Goal: Task Accomplishment & Management: Manage account settings

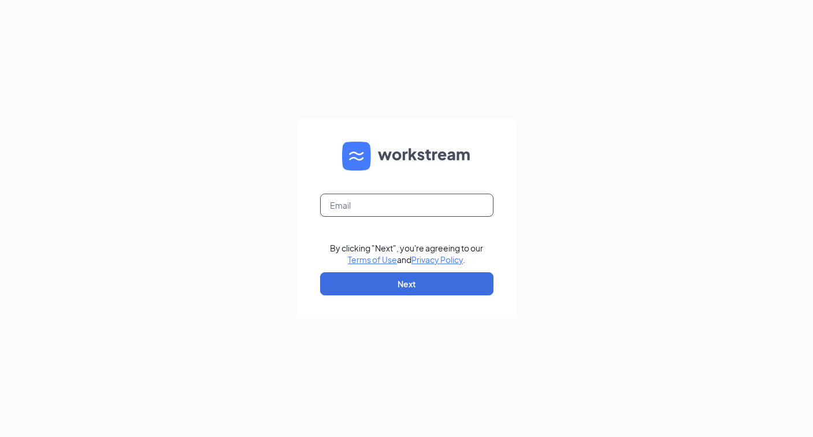
click at [405, 207] on input "text" at bounding box center [406, 205] width 173 height 23
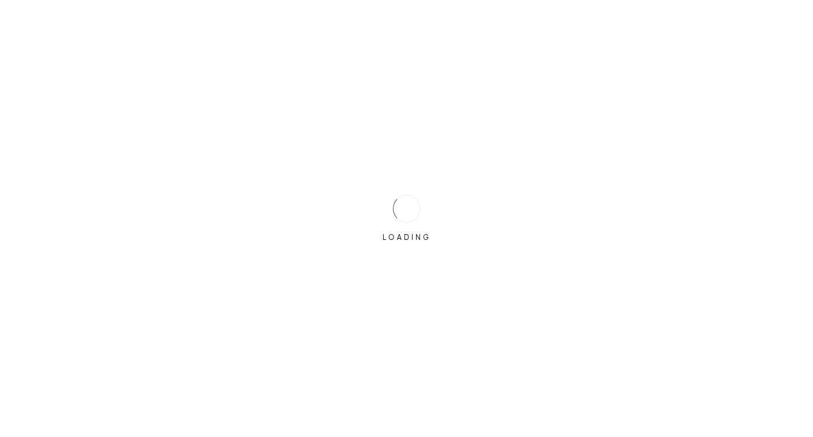
click at [404, 207] on div at bounding box center [407, 209] width 38 height 38
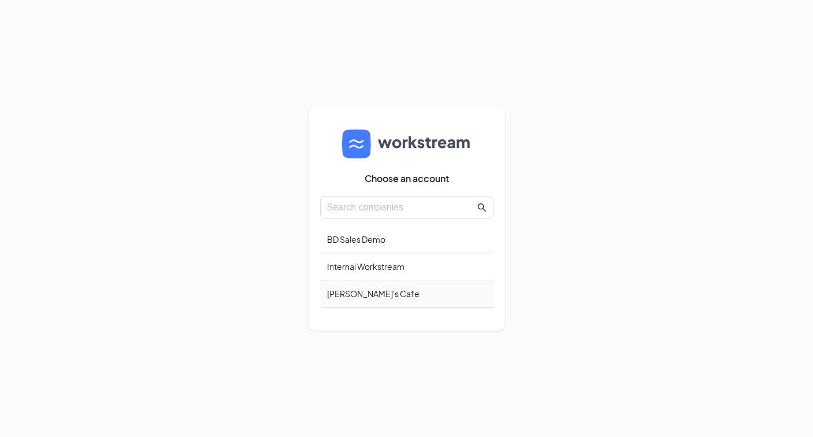
click at [378, 296] on div "Lianna's Cafe" at bounding box center [406, 293] width 173 height 27
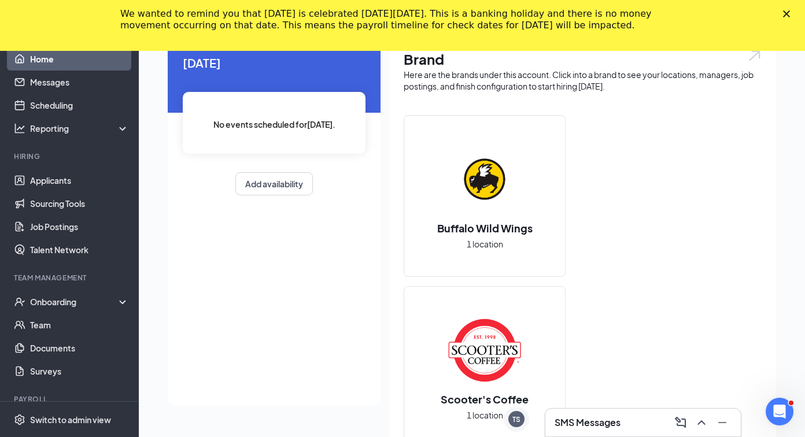
scroll to position [235, 0]
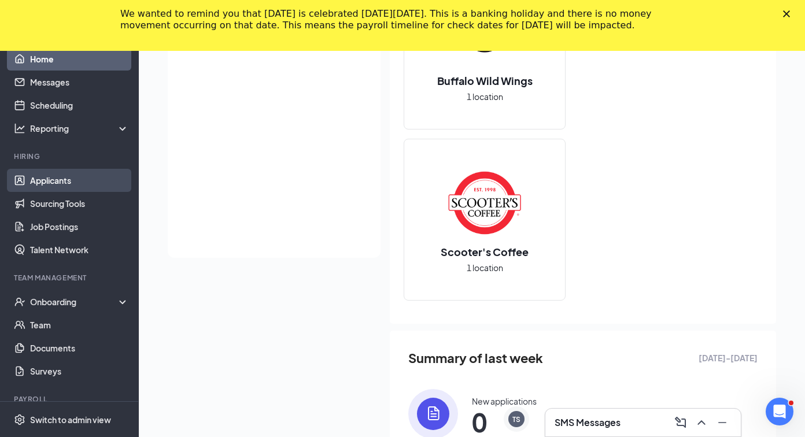
click at [86, 186] on link "Applicants" at bounding box center [79, 180] width 99 height 23
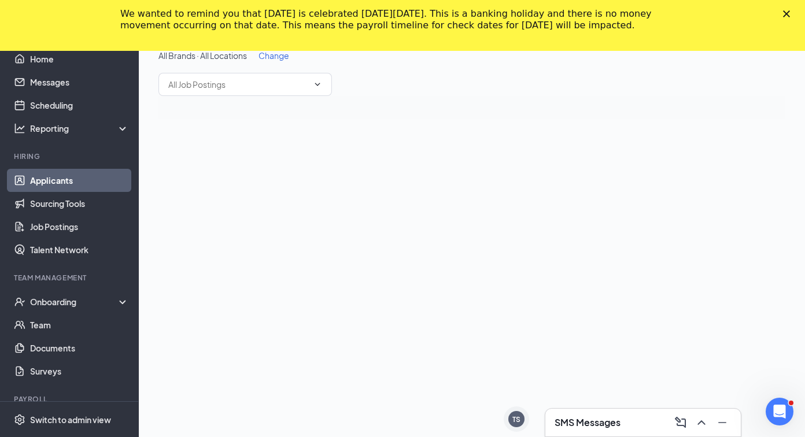
scroll to position [51, 0]
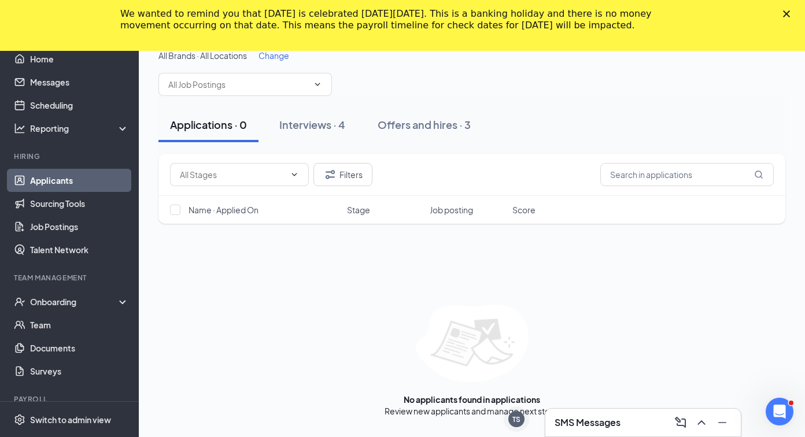
click at [790, 11] on icon "Close" at bounding box center [786, 13] width 7 height 7
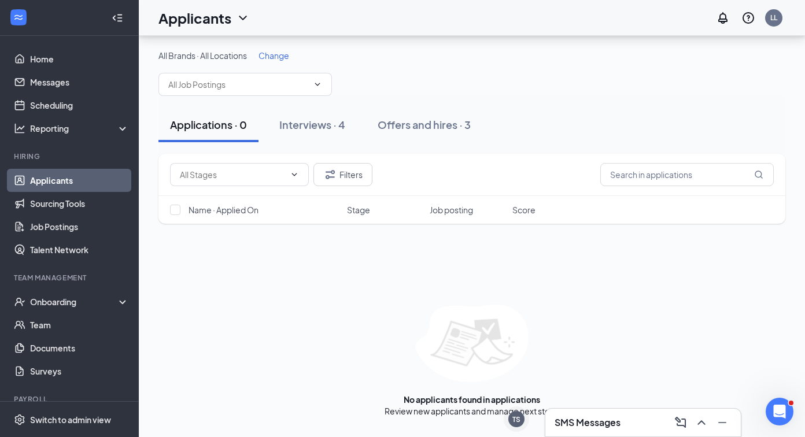
scroll to position [0, 0]
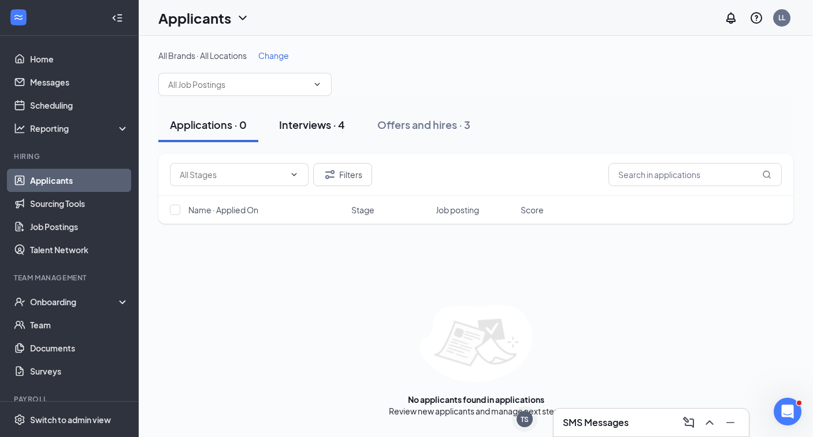
click at [318, 127] on div "Interviews · 4" at bounding box center [312, 124] width 66 height 14
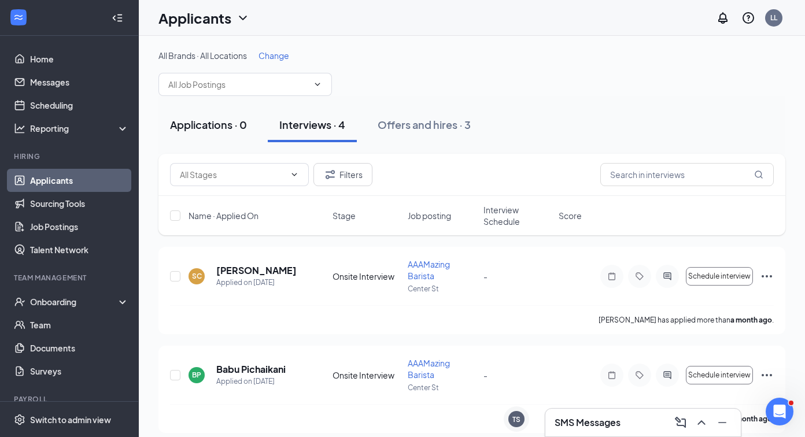
click at [235, 129] on div "Applications · 0" at bounding box center [208, 124] width 77 height 14
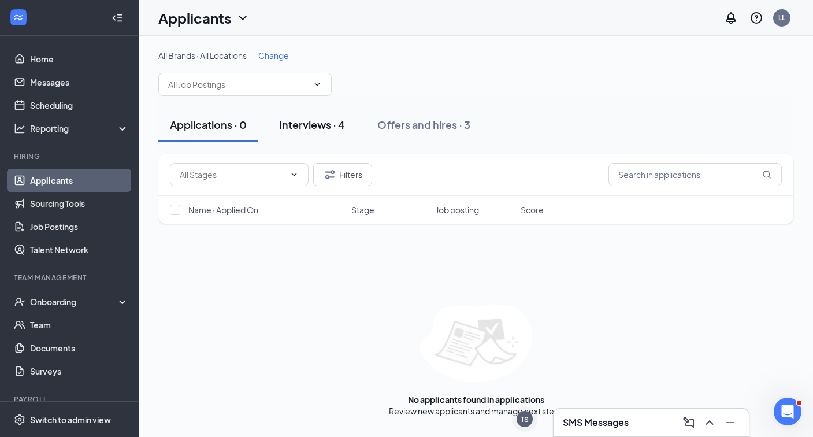
click at [316, 131] on div "Interviews · 4" at bounding box center [312, 124] width 66 height 14
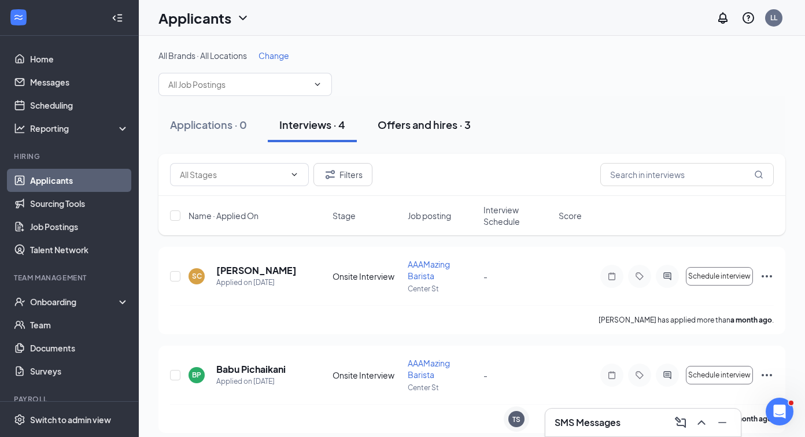
click at [447, 127] on div "Offers and hires · 3" at bounding box center [423, 124] width 93 height 14
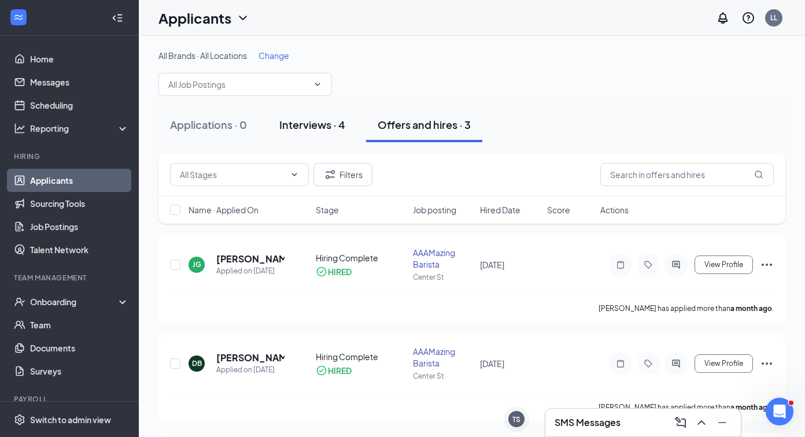
click at [310, 127] on div "Interviews · 4" at bounding box center [312, 124] width 66 height 14
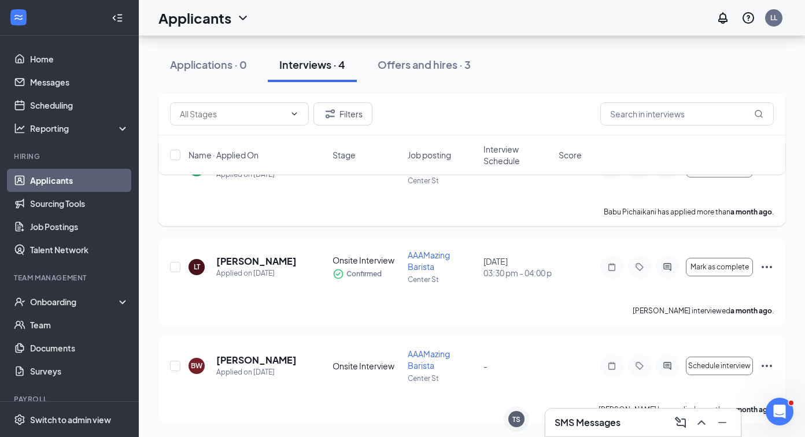
scroll to position [208, 0]
click at [414, 57] on div "Offers and hires · 3" at bounding box center [423, 64] width 93 height 14
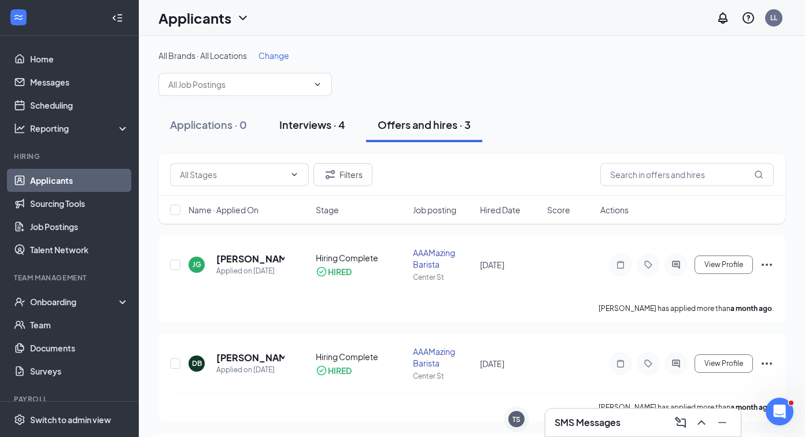
click at [335, 129] on div "Interviews · 4" at bounding box center [312, 124] width 66 height 14
